Goal: Information Seeking & Learning: Learn about a topic

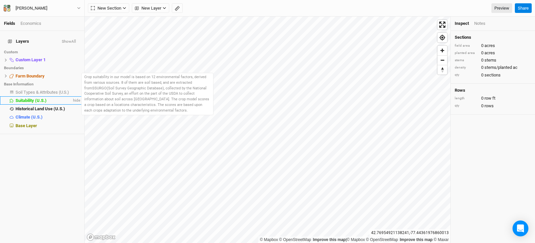
click at [31, 98] on span "Suitability (U.S.)" at bounding box center [31, 100] width 31 height 5
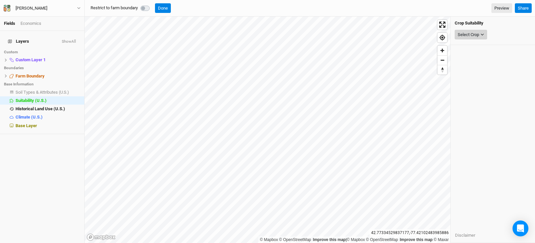
click at [483, 34] on icon "button" at bounding box center [482, 35] width 3 height 2
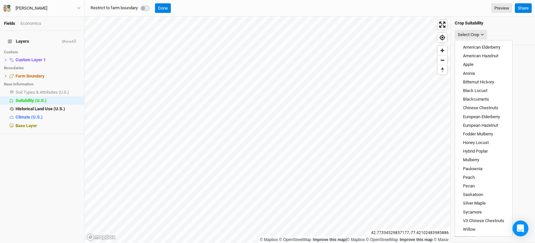
click at [511, 26] on div "Crop Suitability Select Crop" at bounding box center [493, 31] width 84 height 28
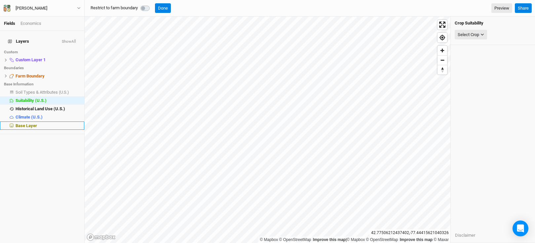
click at [31, 123] on span "Base Layer" at bounding box center [26, 125] width 21 height 5
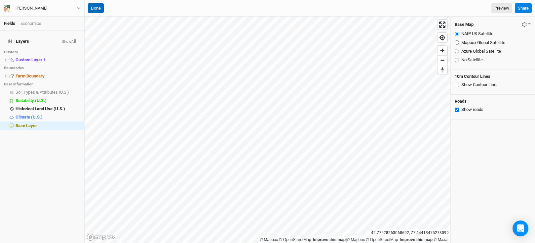
click at [92, 12] on button "Done" at bounding box center [96, 8] width 16 height 10
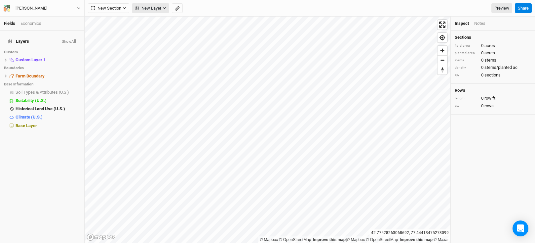
click at [164, 9] on icon "button" at bounding box center [165, 8] width 4 height 4
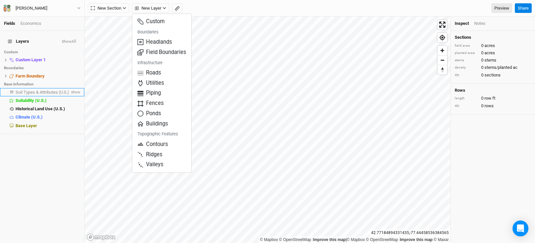
click at [45, 90] on span "Soil Types & Attributes (U.S.)" at bounding box center [43, 92] width 54 height 5
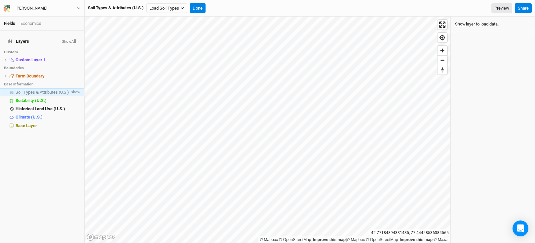
click at [70, 89] on span "show" at bounding box center [75, 92] width 11 height 8
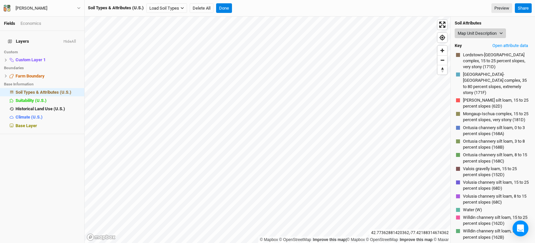
click at [472, 35] on button "Map Unit Description" at bounding box center [480, 33] width 51 height 10
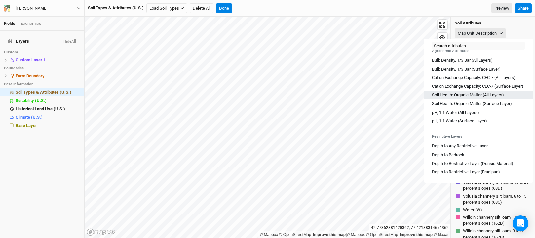
scroll to position [109, 0]
click at [520, 31] on div "Map Unit Description" at bounding box center [493, 33] width 76 height 10
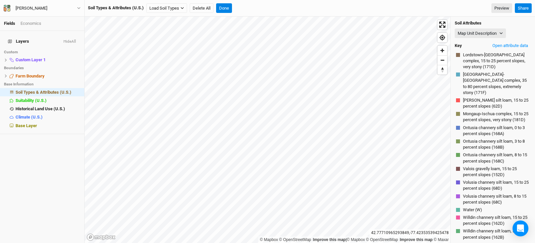
click at [405, 10] on div "Soil Types & Attributes (U.S.) Load Soil Types Load for Farm Boundary Load for …" at bounding box center [300, 8] width 425 height 10
click at [386, 6] on div "Soil Types & Attributes (U.S.) Load Soil Types Load for Farm Boundary Load for …" at bounding box center [300, 8] width 425 height 10
click at [507, 25] on h4 "Soil Attributes" at bounding box center [493, 22] width 76 height 5
click at [514, 33] on div "Map Unit Description Map Unit Description Minor Components Physical Soil Compos…" at bounding box center [493, 33] width 76 height 10
click at [427, 6] on div "Soil Types & Attributes (U.S.) Load Soil Types Load for Farm Boundary Load for …" at bounding box center [300, 8] width 425 height 10
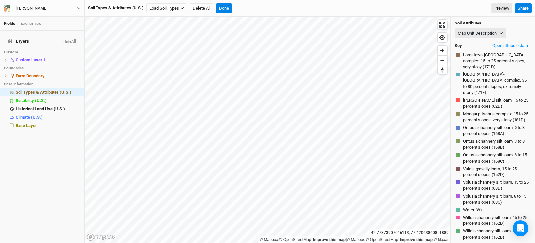
click at [515, 28] on div "Map Unit Description Map Unit Description Minor Components Physical Soil Compos…" at bounding box center [493, 33] width 76 height 10
click at [505, 34] on button "Map Unit Description" at bounding box center [480, 33] width 51 height 10
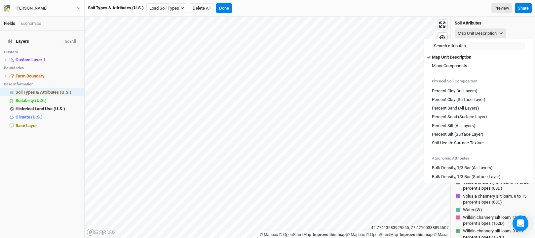
click at [519, 29] on div "Map Unit Description" at bounding box center [493, 33] width 76 height 10
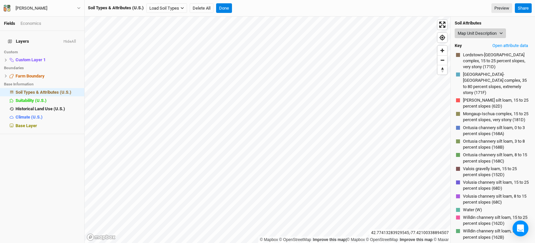
click at [500, 32] on icon "button" at bounding box center [502, 33] width 4 height 4
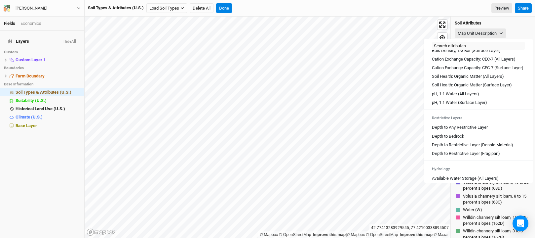
scroll to position [163, 0]
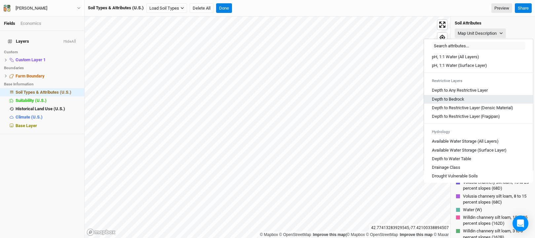
click at [495, 102] on div "Depth to Bedrock" at bounding box center [478, 99] width 93 height 6
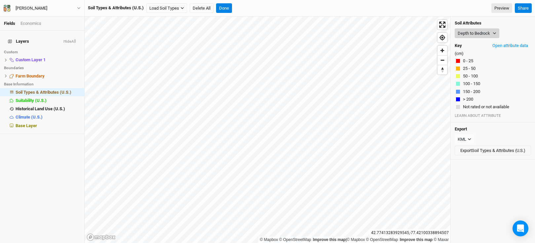
click at [494, 34] on icon "button" at bounding box center [495, 33] width 4 height 4
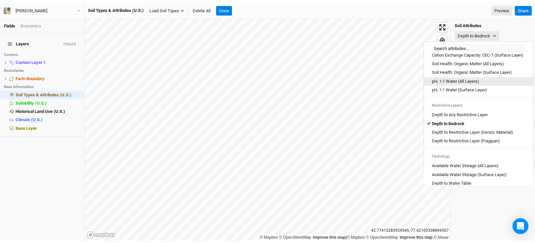
scroll to position [142, 0]
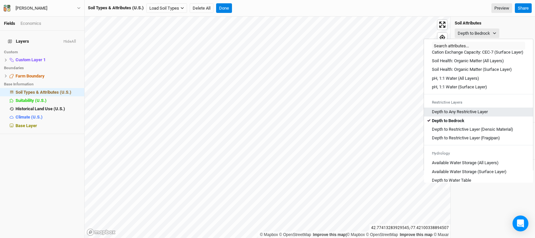
click at [483, 115] on Layer "Depth to Any Restrictive Layer" at bounding box center [460, 112] width 56 height 6
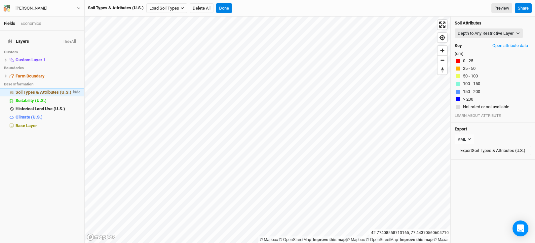
click at [72, 88] on span "hide" at bounding box center [76, 92] width 9 height 8
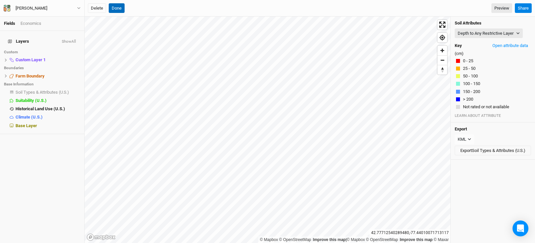
click at [118, 8] on button "Done" at bounding box center [117, 8] width 16 height 10
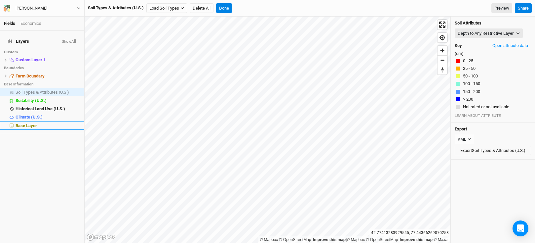
click at [27, 123] on span "Base Layer" at bounding box center [26, 125] width 21 height 5
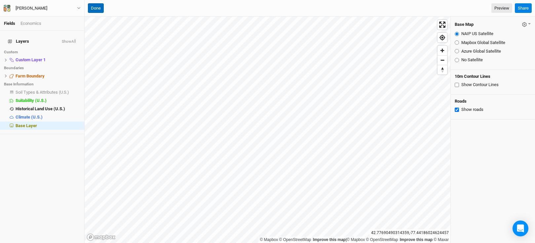
click at [95, 9] on button "Done" at bounding box center [96, 8] width 16 height 10
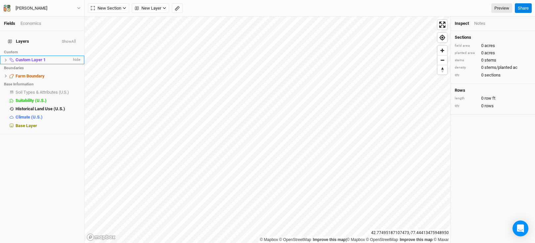
click at [33, 57] on span "Custom Layer 1" at bounding box center [31, 59] width 30 height 5
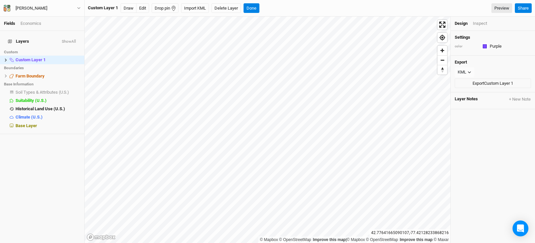
click at [486, 23] on div "Inspect" at bounding box center [480, 23] width 14 height 6
